Goal: Register for event/course

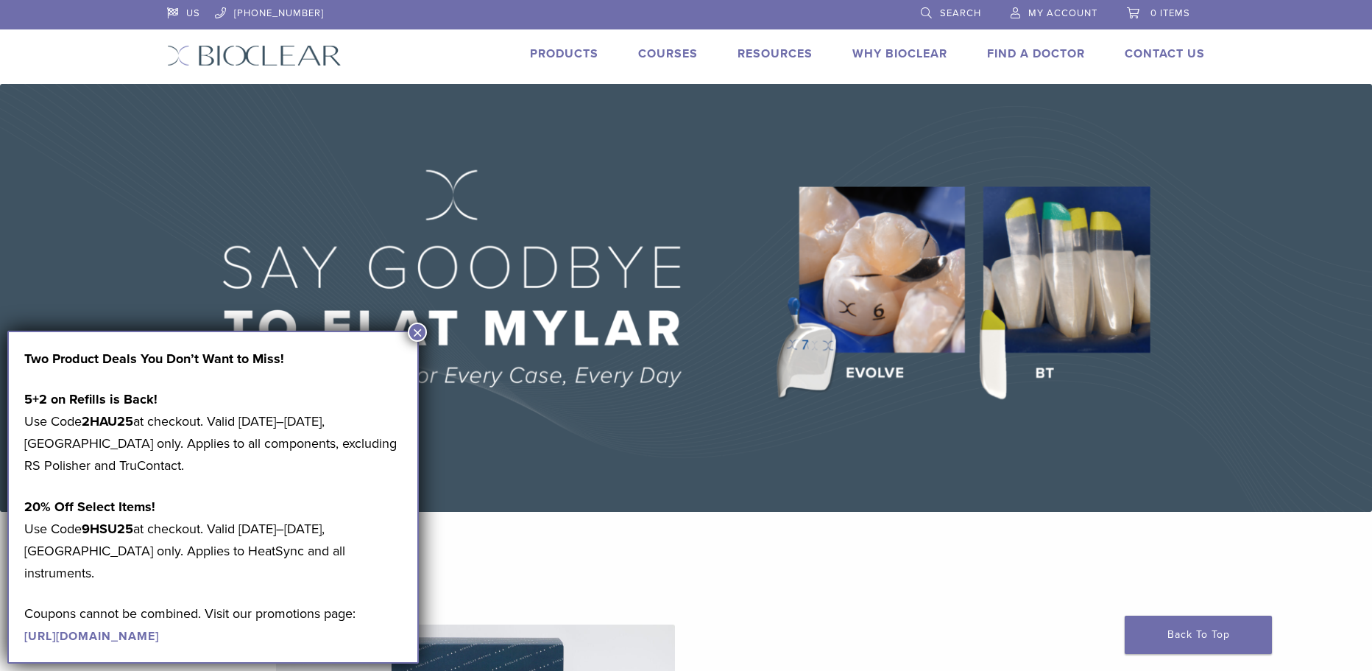
click at [411, 336] on button "×" at bounding box center [417, 331] width 19 height 19
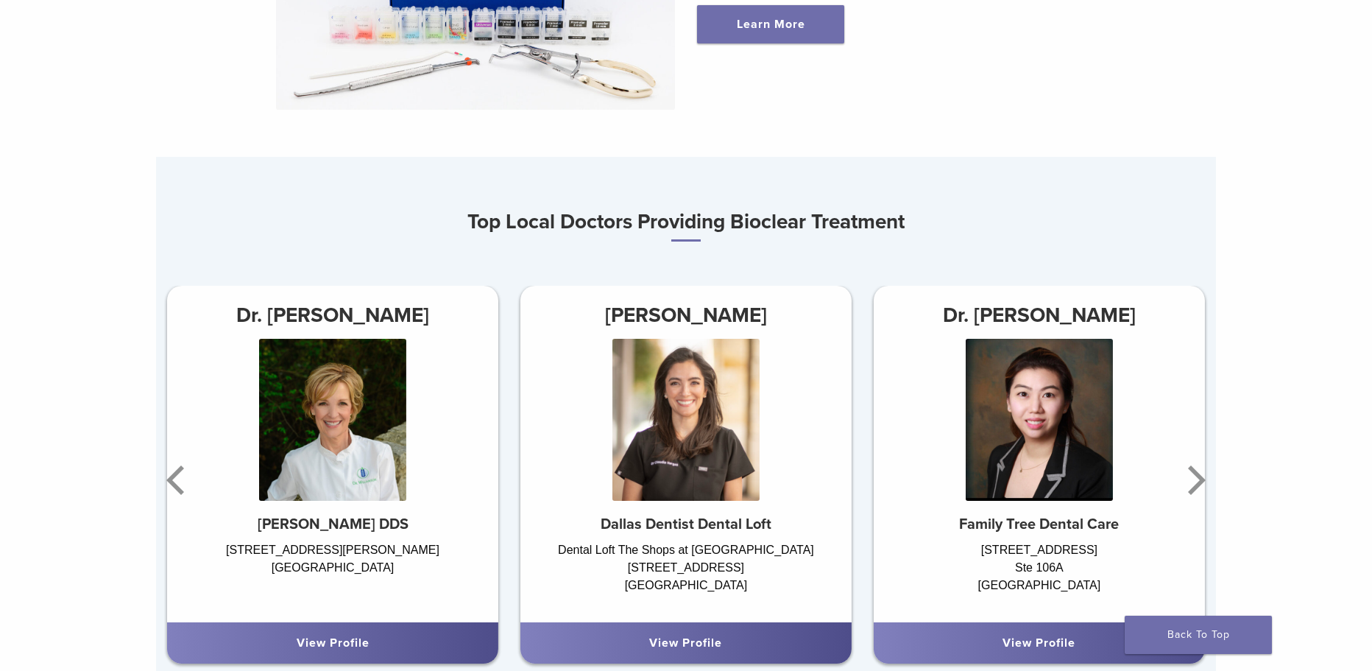
scroll to position [884, 0]
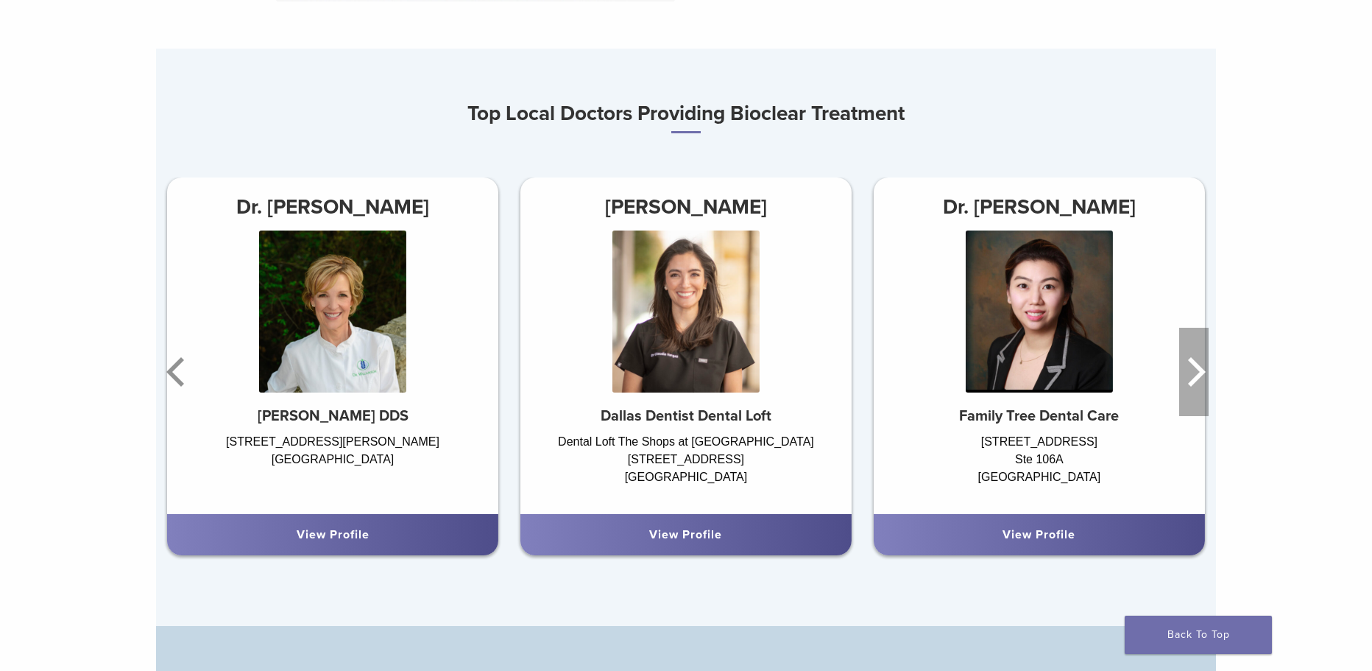
click at [1202, 373] on icon "Next" at bounding box center [1197, 371] width 18 height 29
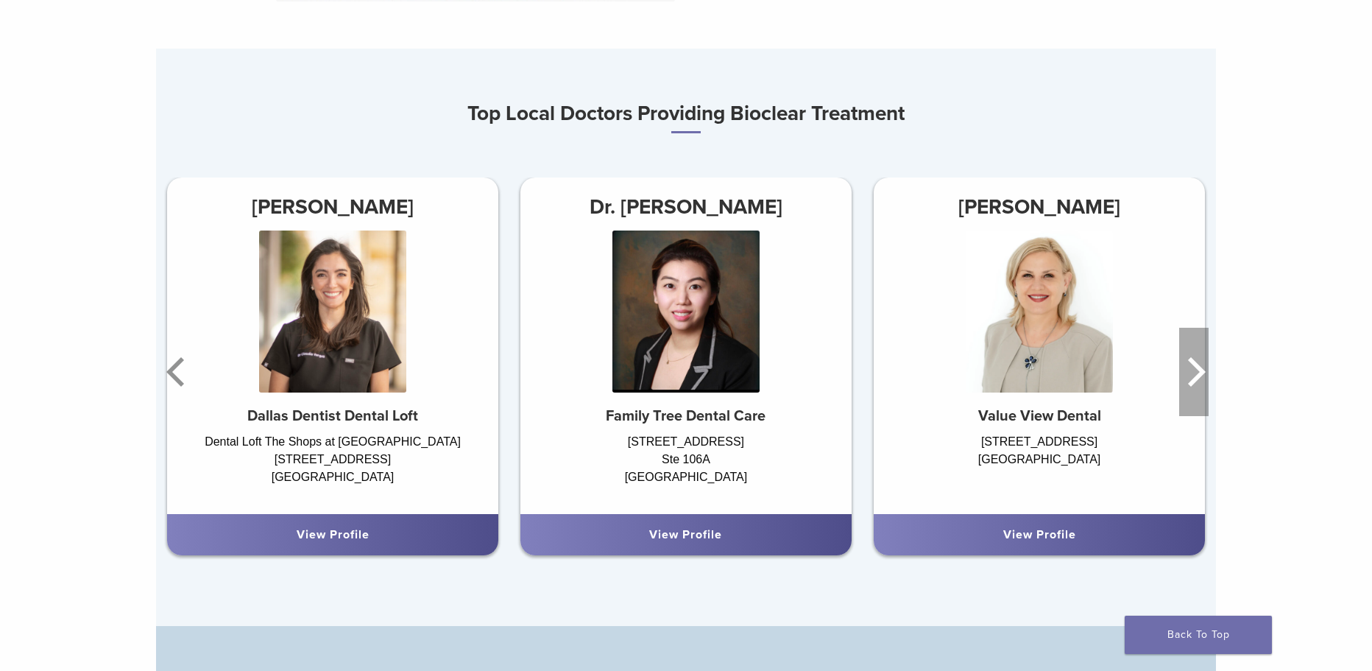
click at [1196, 370] on icon "Next" at bounding box center [1197, 371] width 18 height 29
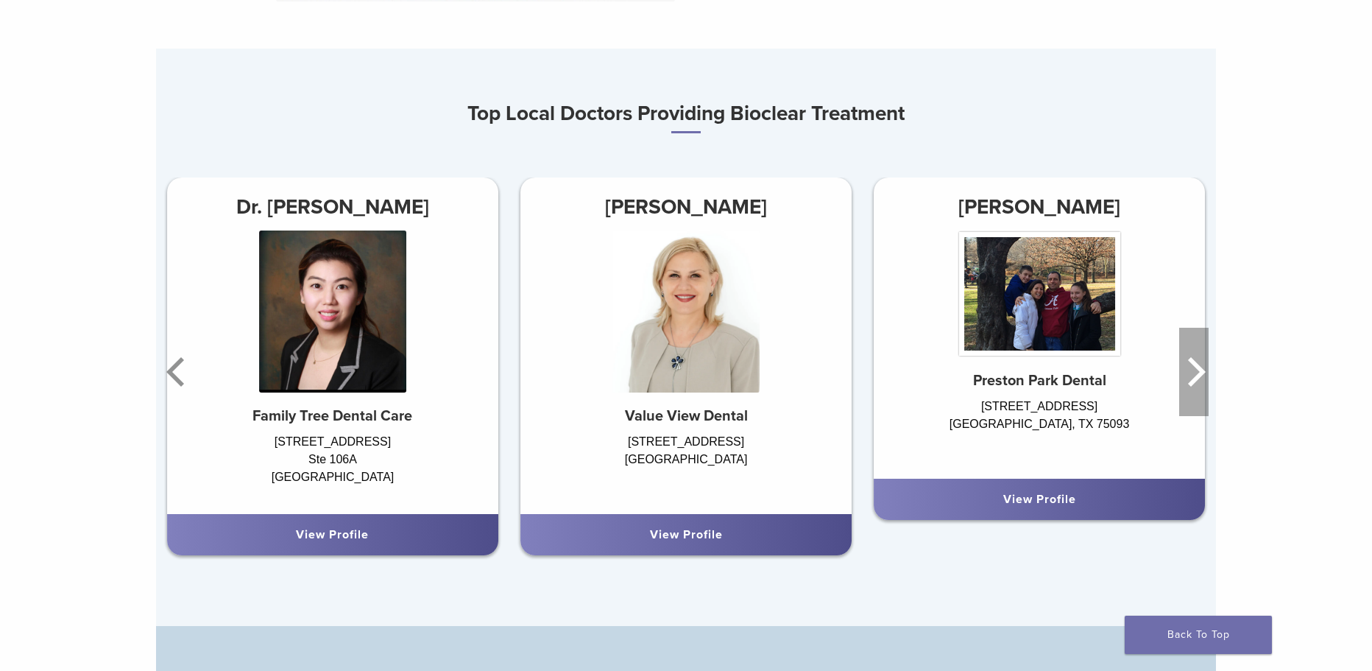
click at [1194, 370] on icon "Next" at bounding box center [1194, 372] width 29 height 88
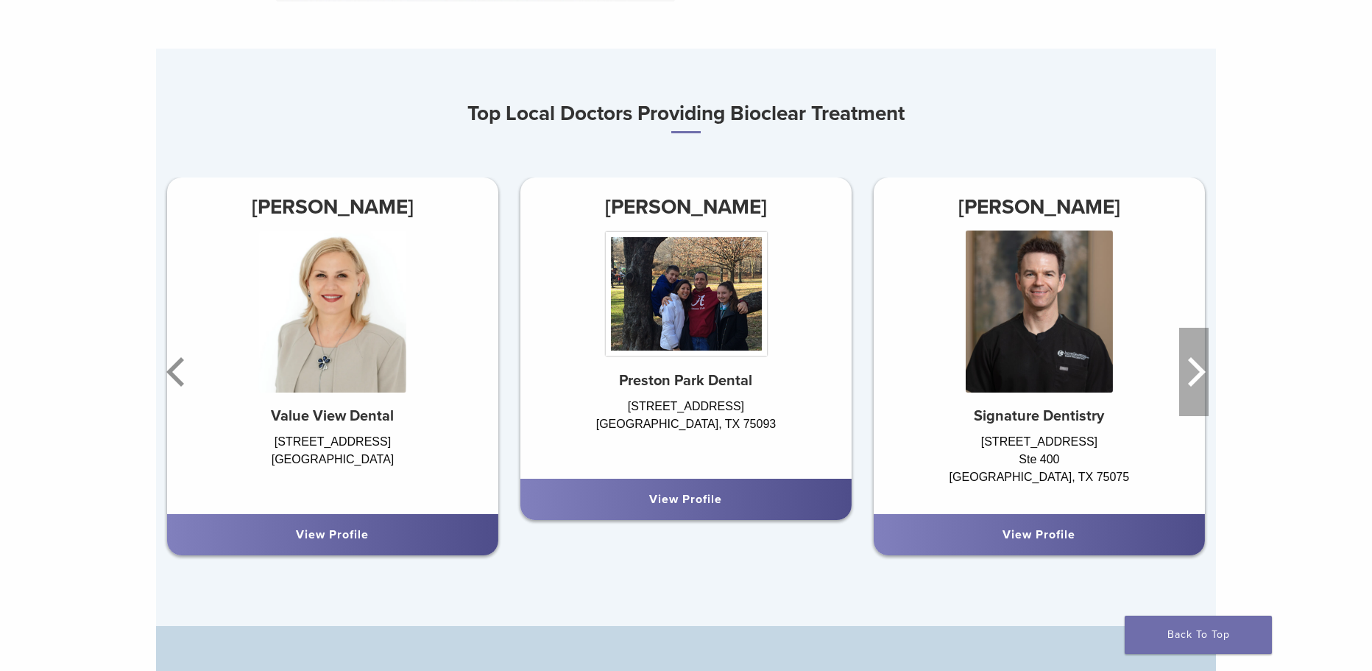
click at [1194, 370] on icon "Next" at bounding box center [1194, 372] width 29 height 88
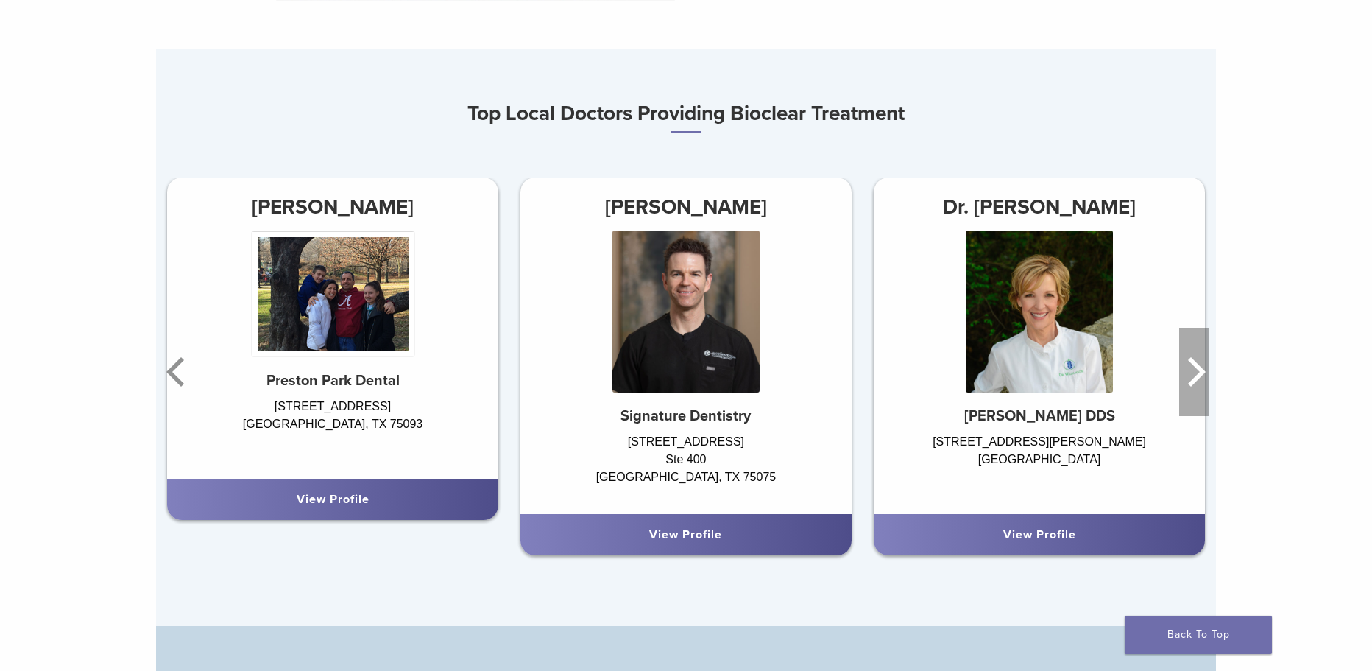
click at [1196, 367] on icon "Next" at bounding box center [1197, 371] width 18 height 29
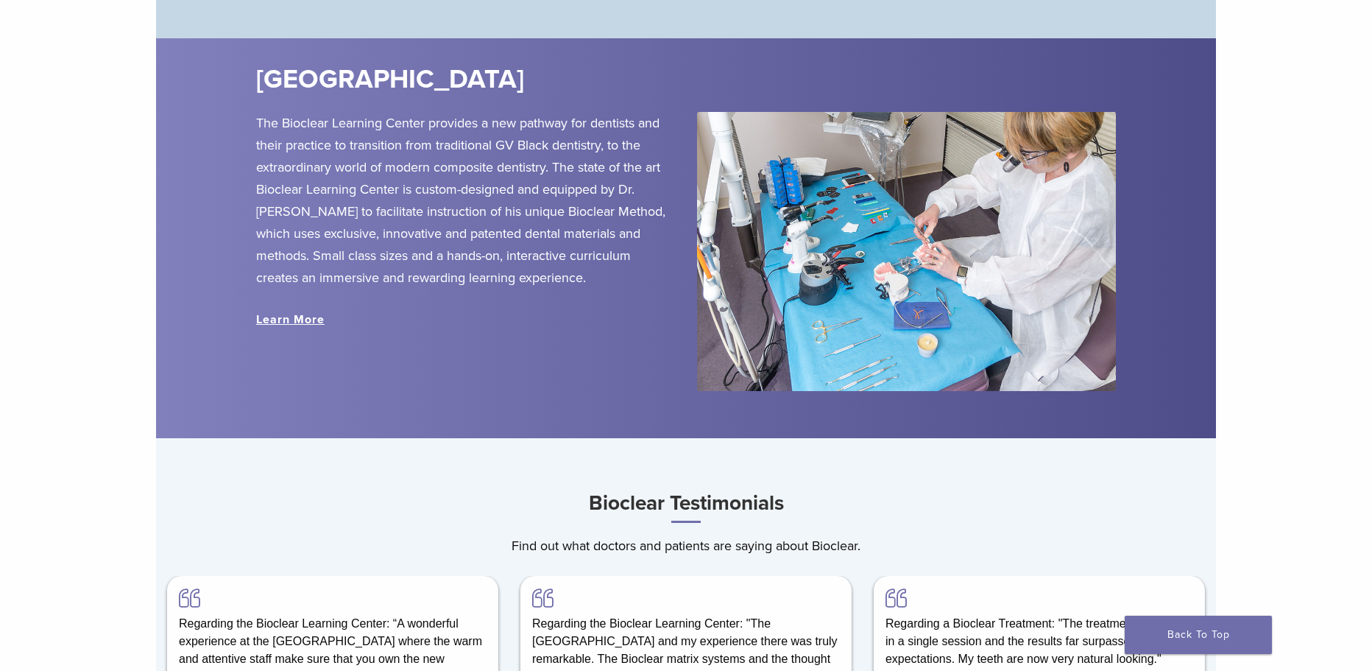
scroll to position [1988, 0]
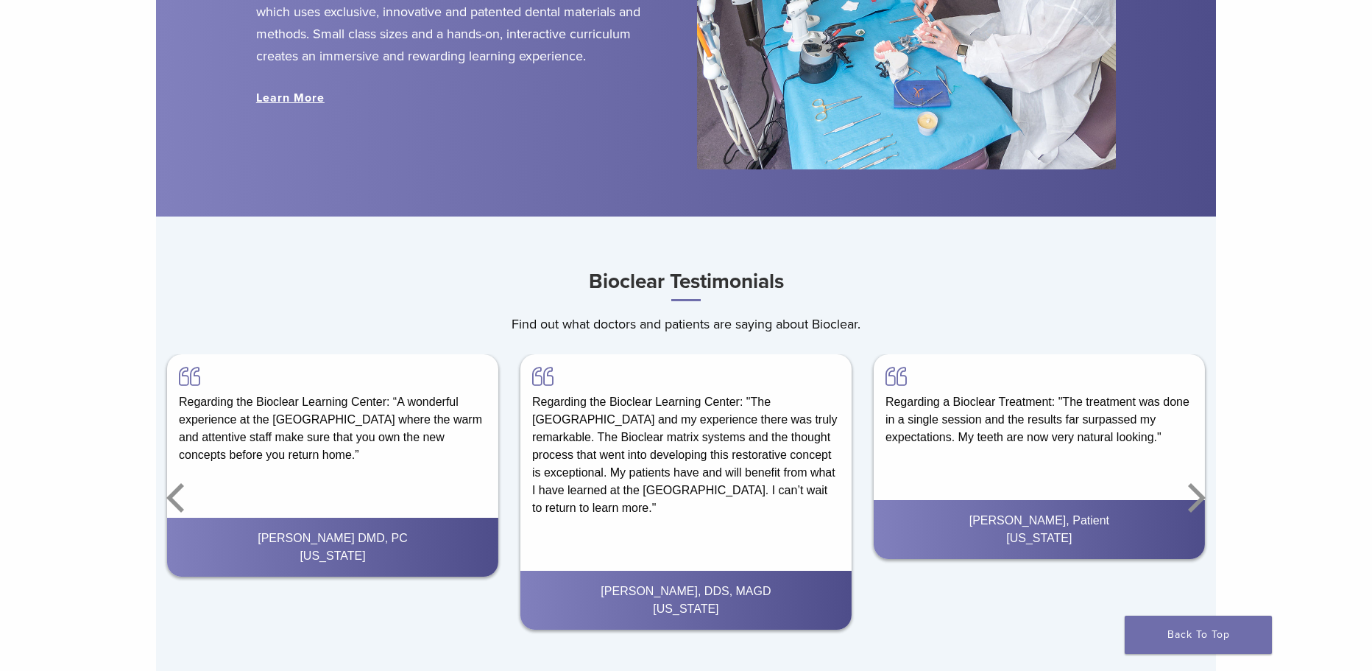
click at [289, 105] on link "Learn More" at bounding box center [290, 98] width 68 height 15
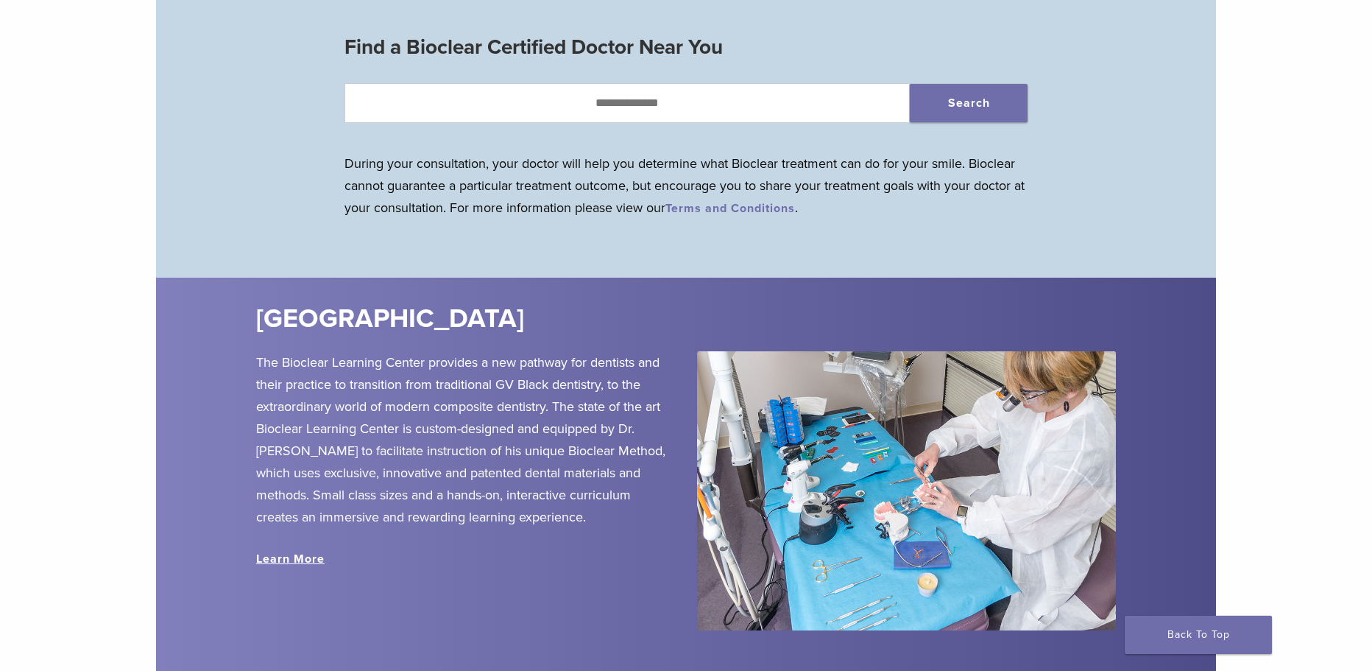
scroll to position [1841, 0]
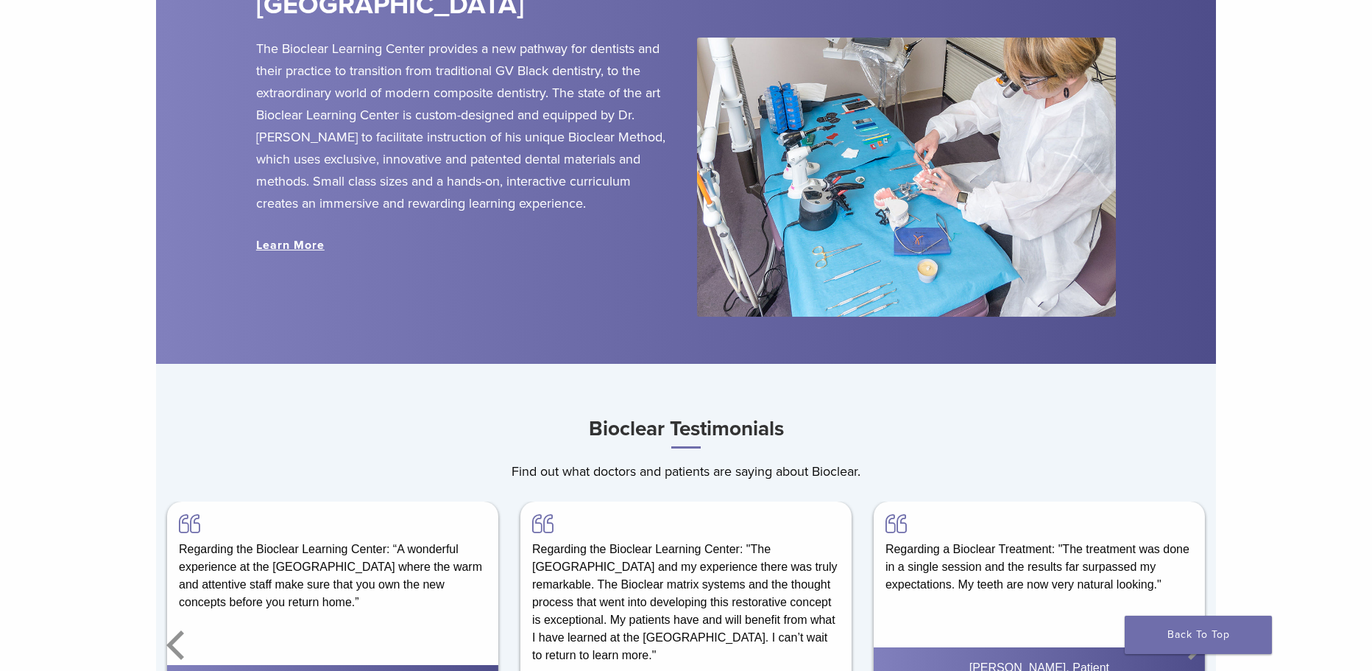
click at [315, 252] on link "Learn More" at bounding box center [290, 245] width 68 height 15
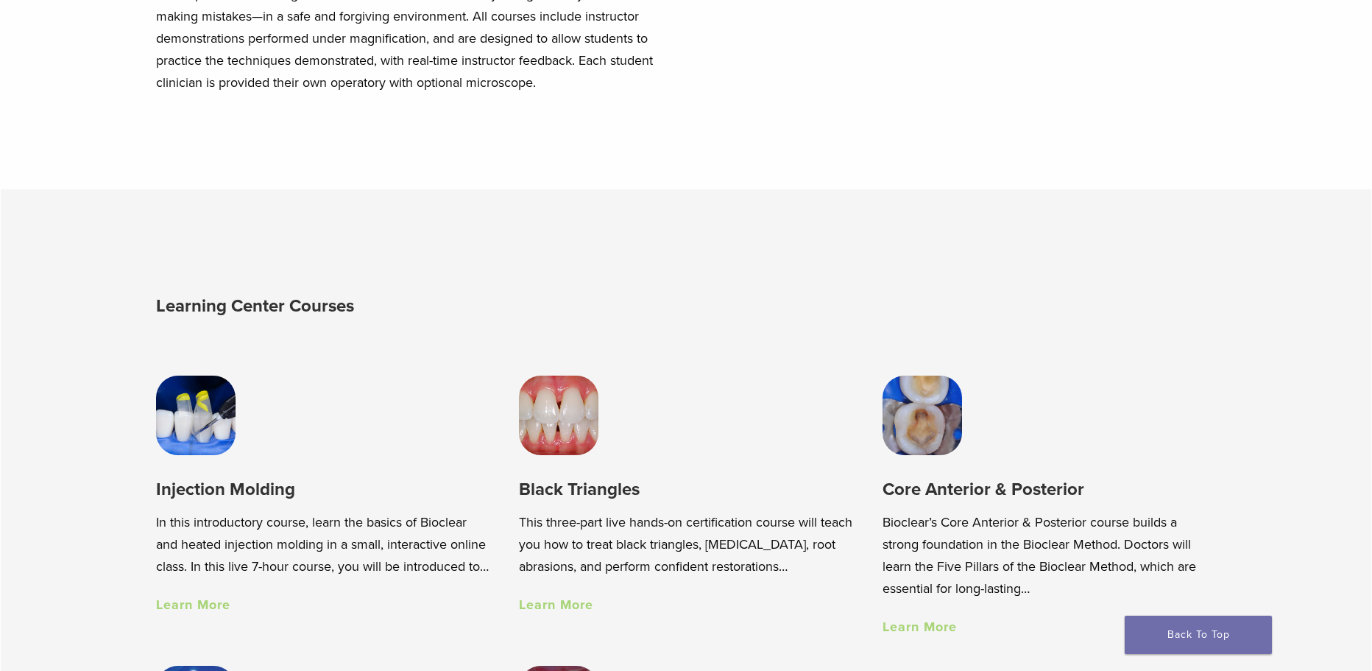
scroll to position [1031, 0]
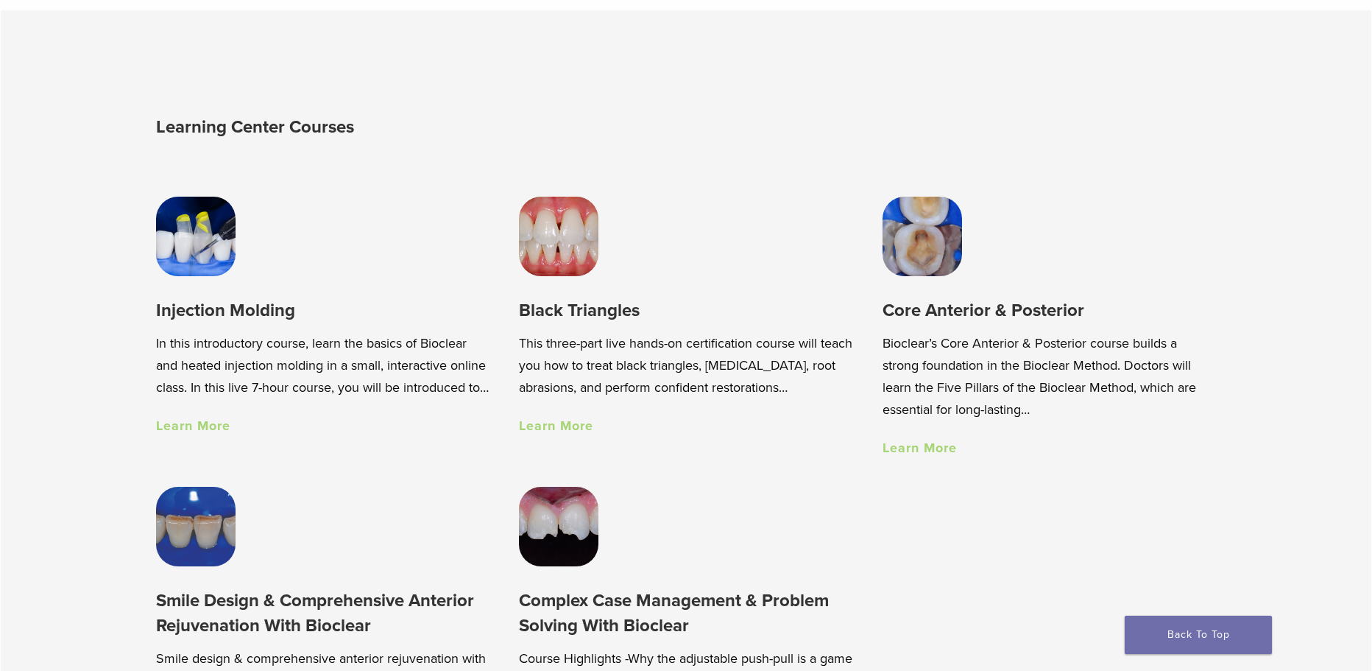
click at [576, 423] on link "Learn More" at bounding box center [556, 425] width 74 height 16
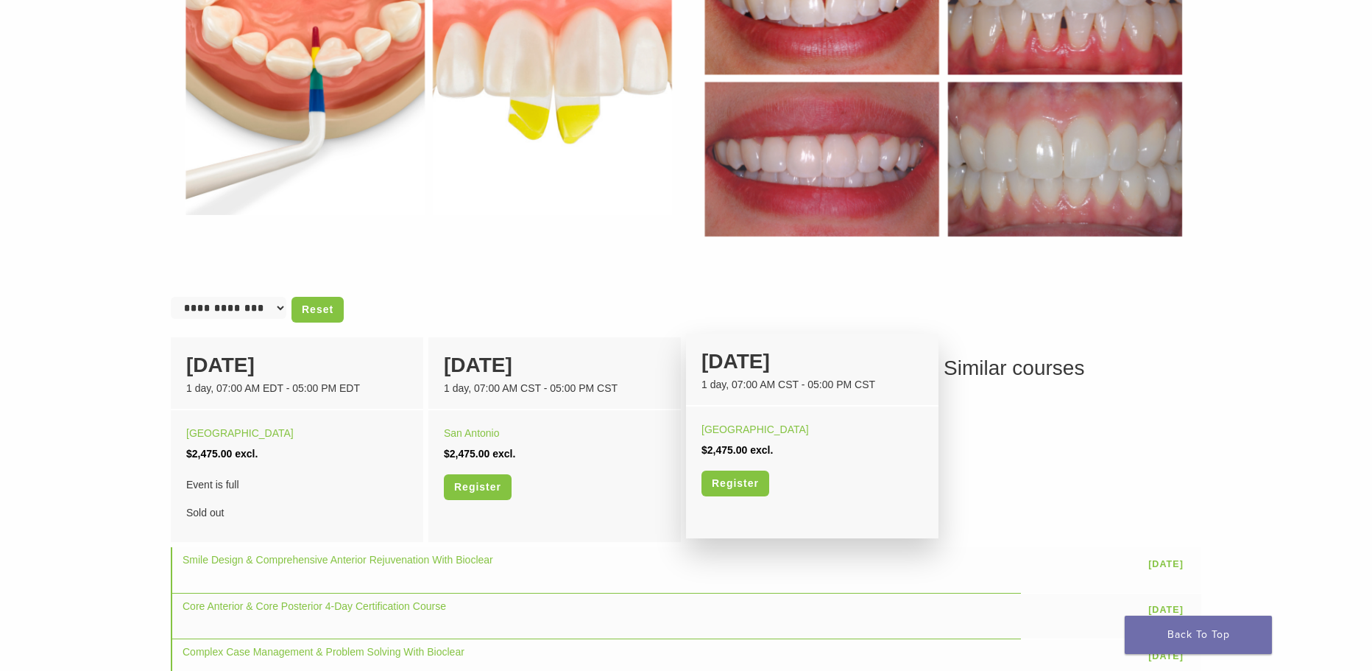
scroll to position [716, 0]
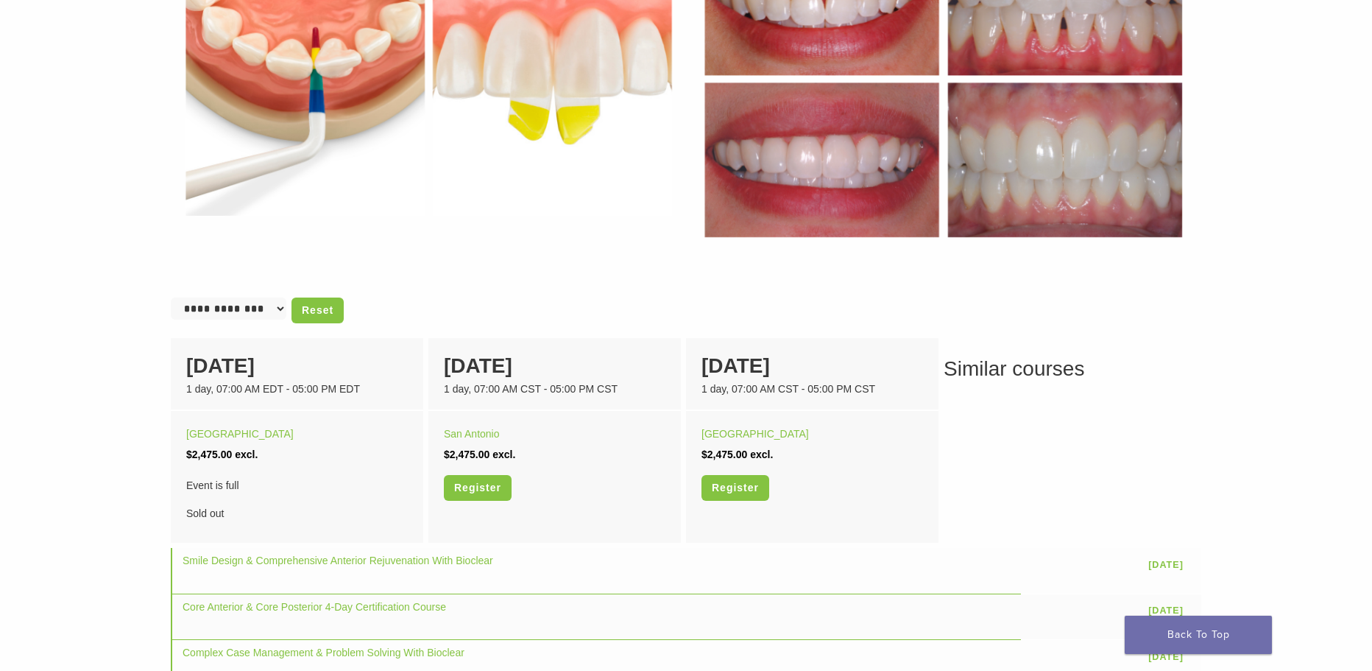
click at [253, 306] on select "**********" at bounding box center [229, 308] width 116 height 22
select select "**********"
click at [171, 297] on select "**********" at bounding box center [229, 308] width 116 height 22
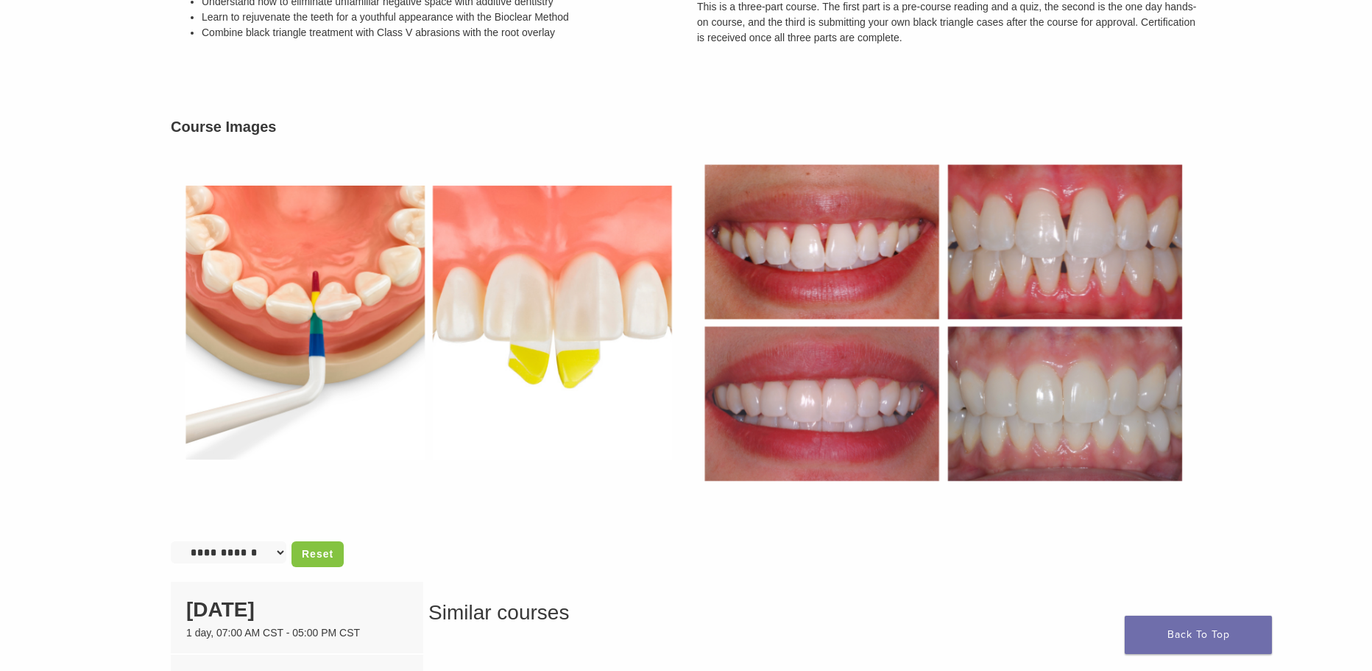
scroll to position [663, 0]
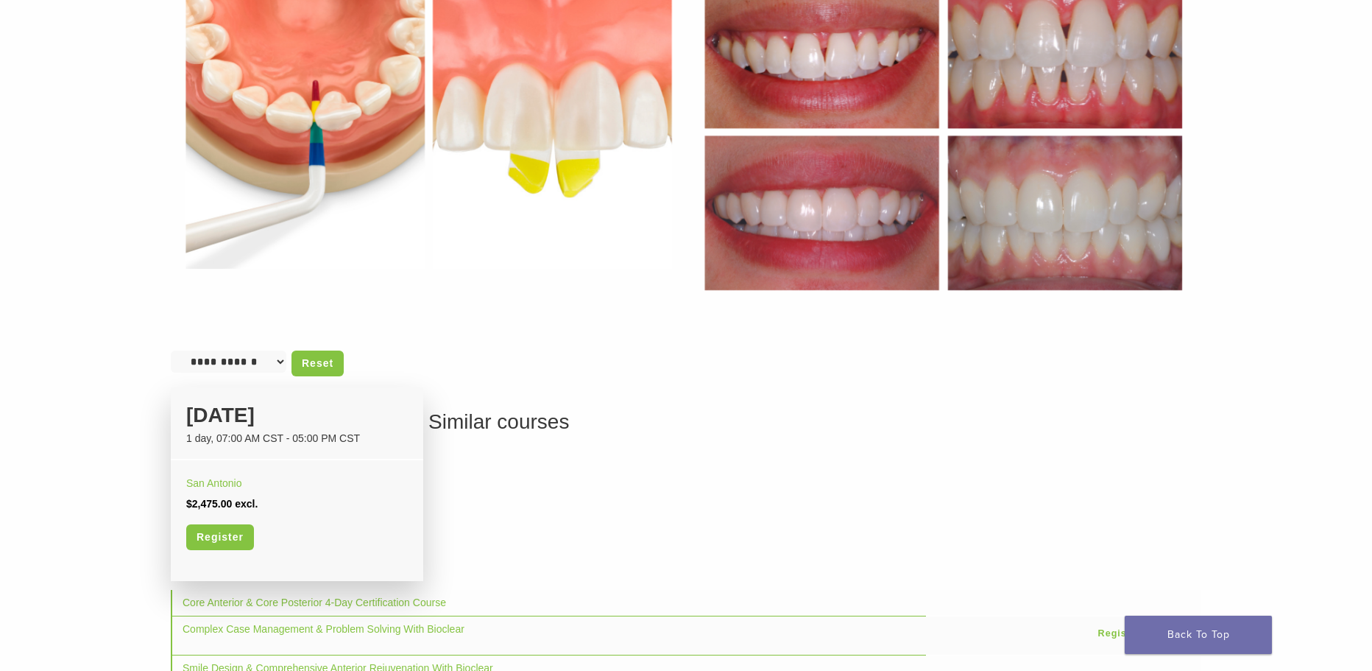
click at [238, 427] on div "23 January" at bounding box center [297, 415] width 222 height 31
click at [233, 539] on link "Register" at bounding box center [220, 537] width 68 height 26
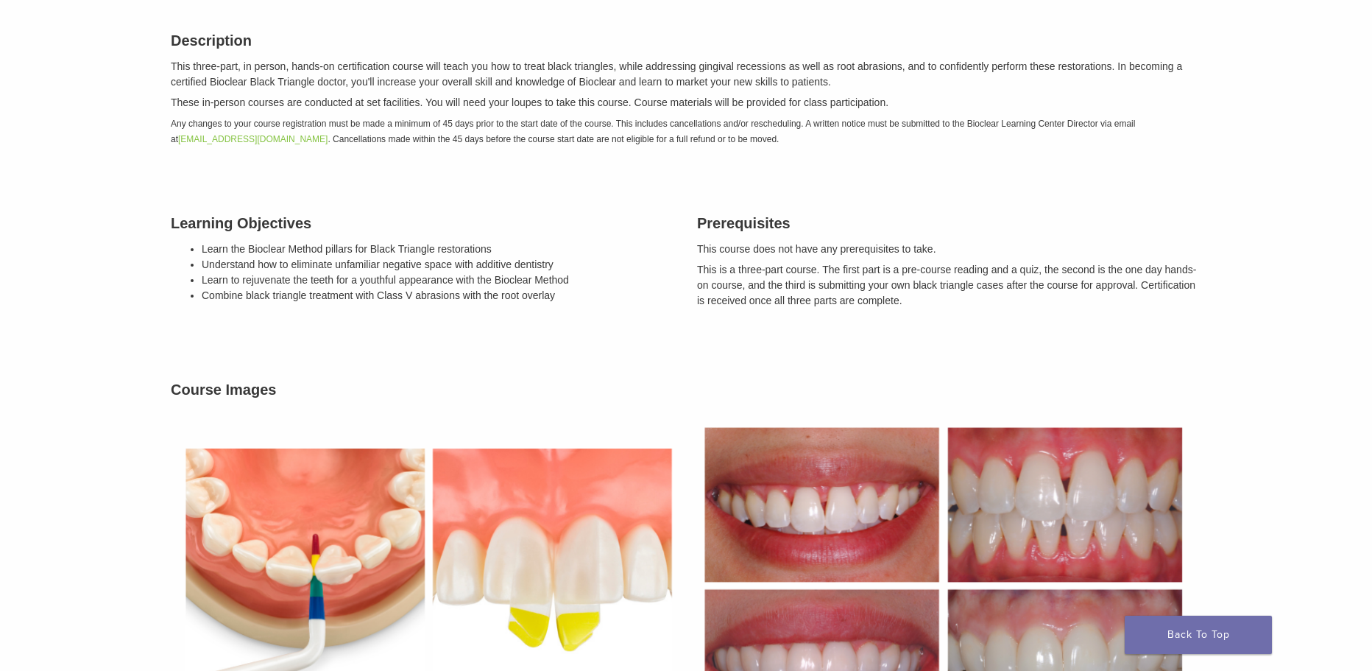
scroll to position [0, 0]
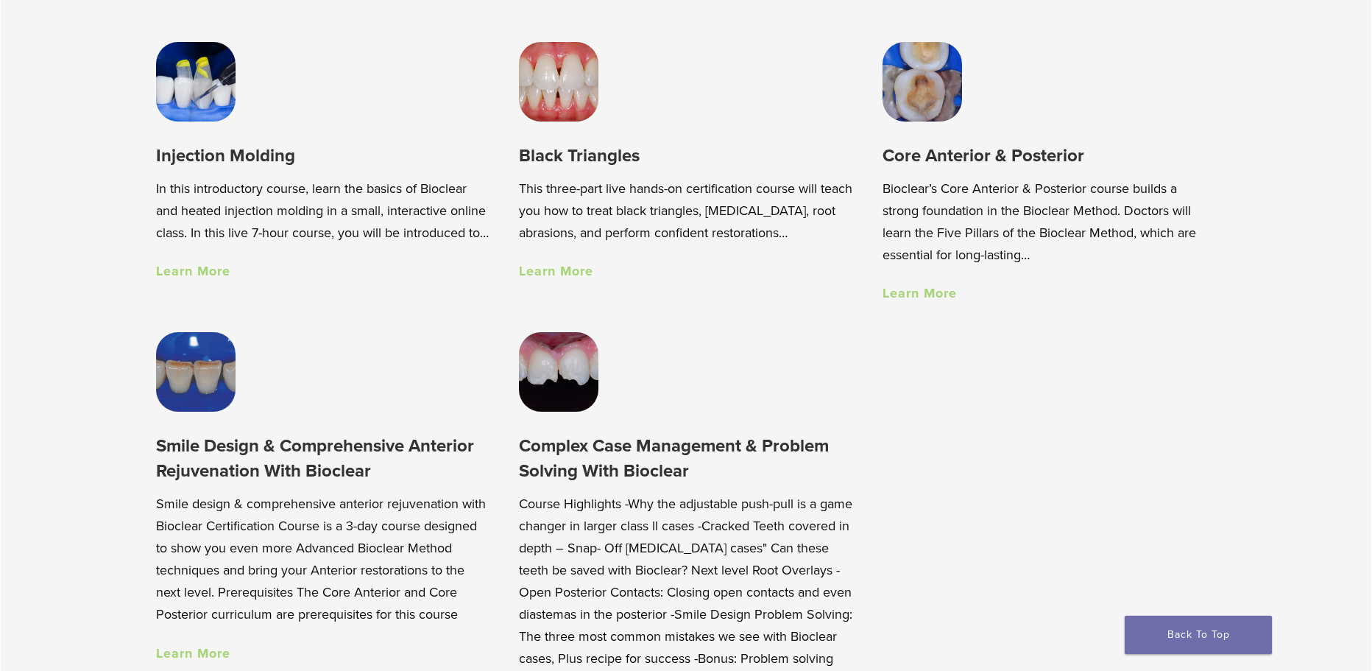
scroll to position [957, 0]
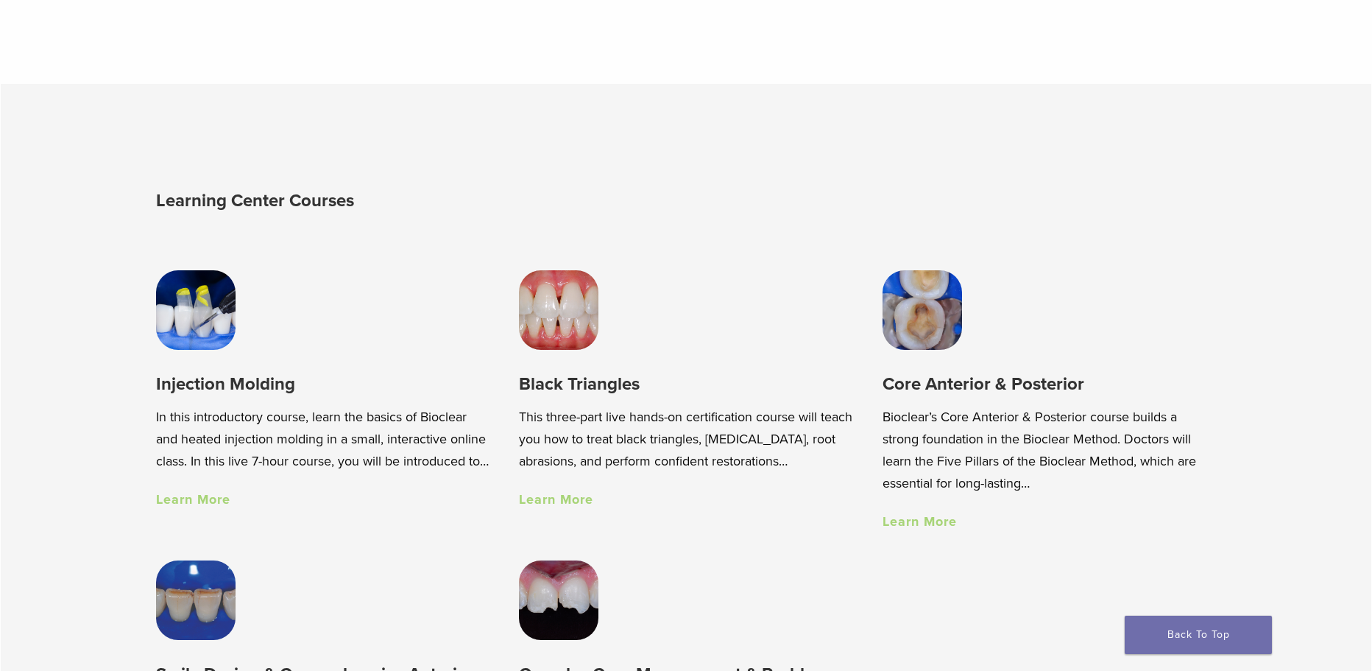
click at [222, 314] on img at bounding box center [196, 310] width 80 height 80
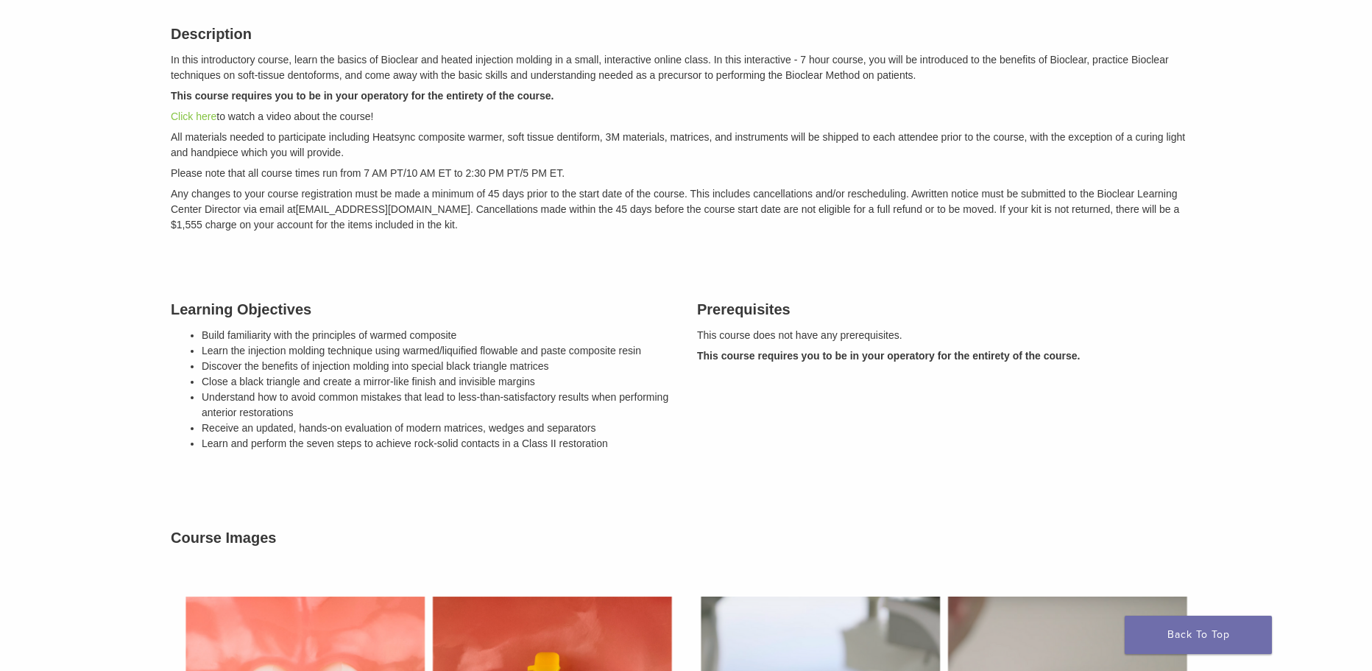
scroll to position [221, 0]
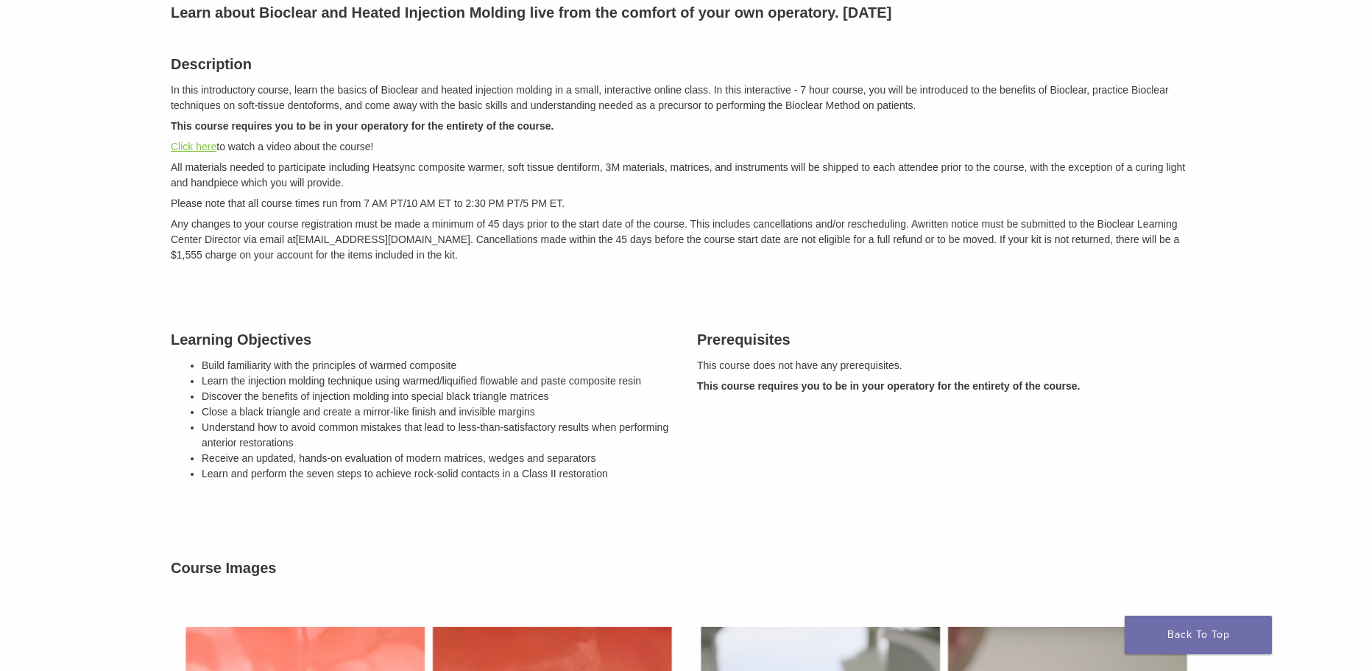
click at [199, 146] on link "Click here" at bounding box center [194, 147] width 46 height 12
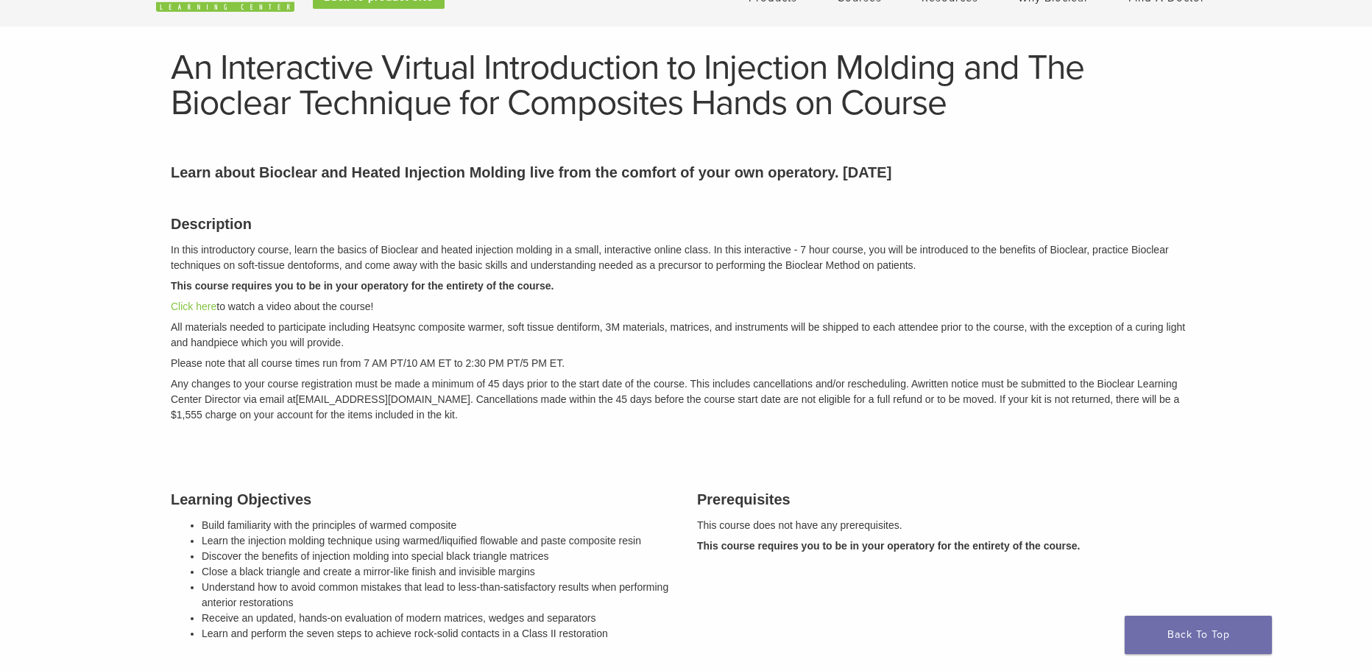
scroll to position [0, 0]
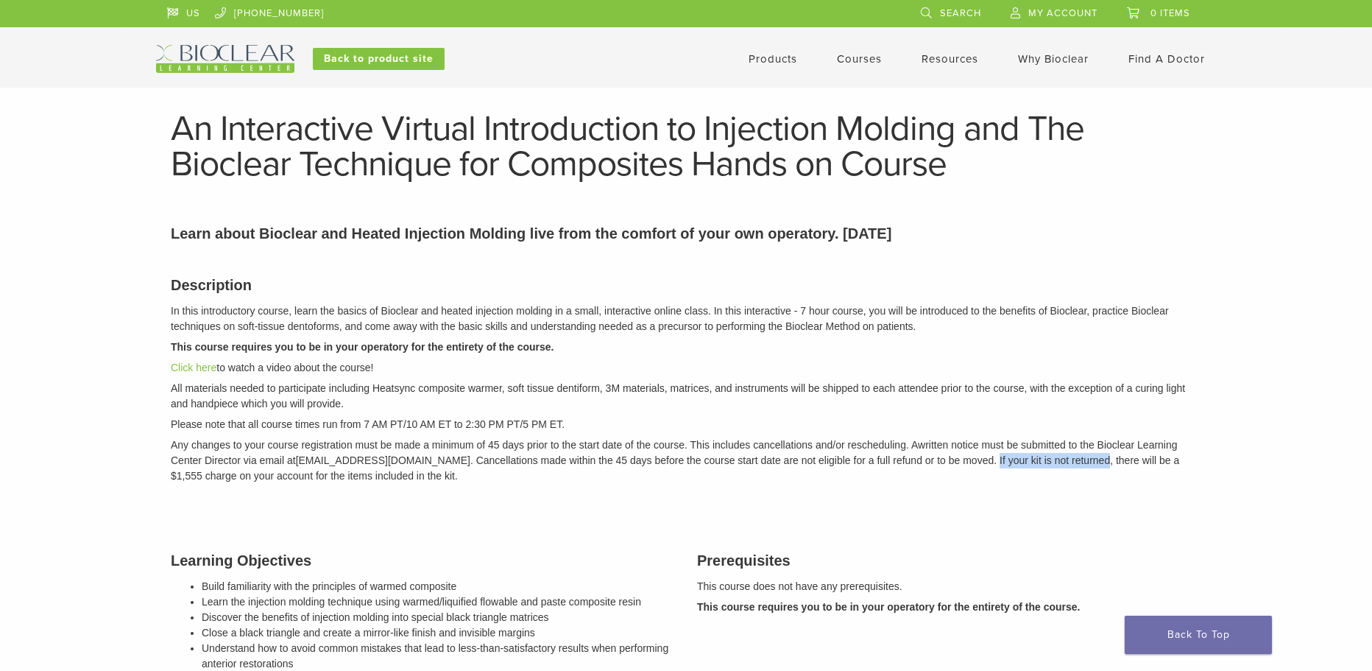
drag, startPoint x: 970, startPoint y: 458, endPoint x: 1078, endPoint y: 457, distance: 108.2
click at [1078, 457] on em "Any changes to your course registration must be made a minimum of 45 days prior…" at bounding box center [675, 460] width 1009 height 43
click at [1069, 477] on p "Any changes to your course registration must be made a minimum of 45 days prior…" at bounding box center [686, 460] width 1031 height 46
click at [362, 65] on link "Back to product site" at bounding box center [379, 59] width 132 height 22
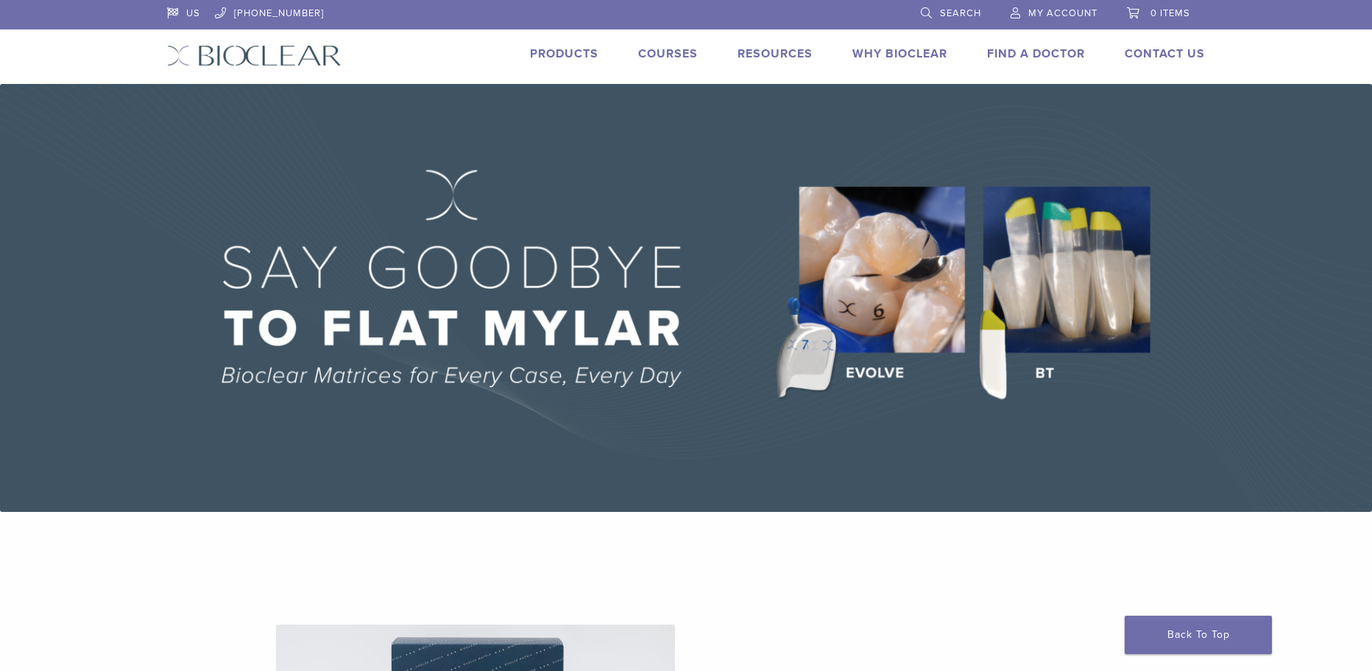
click at [651, 50] on link "Courses" at bounding box center [668, 53] width 60 height 15
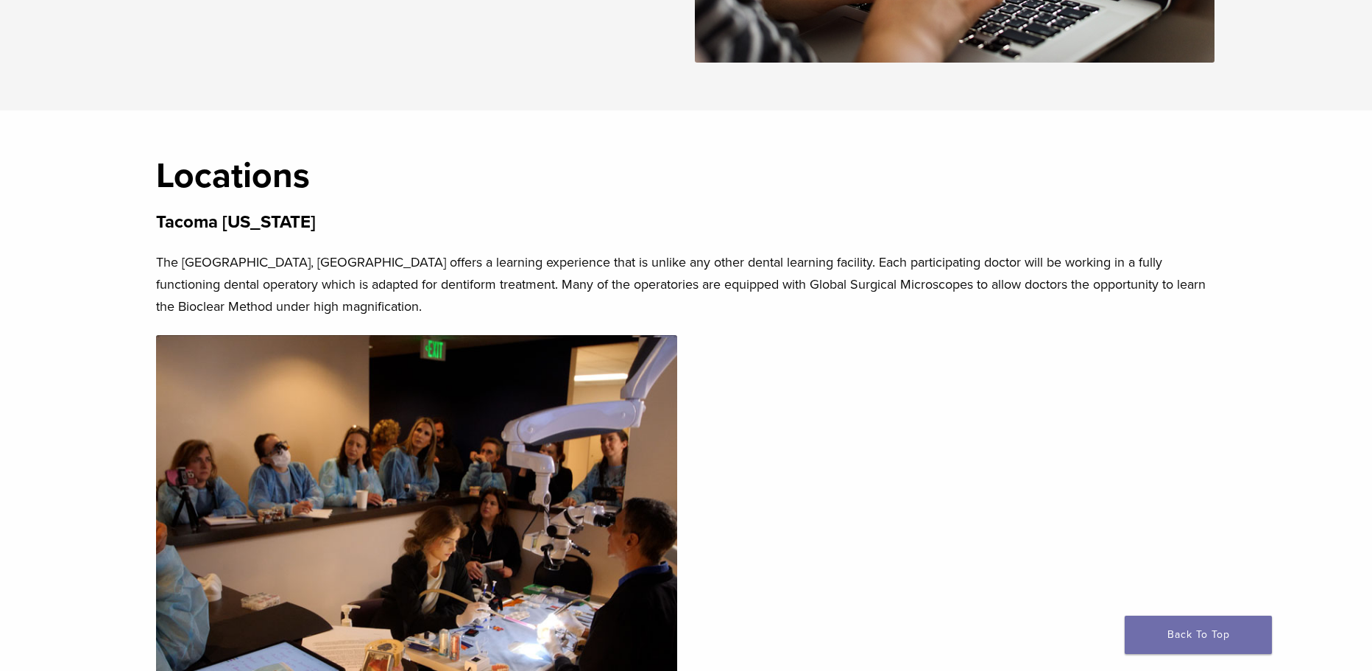
scroll to position [2724, 0]
